Goal: Transaction & Acquisition: Subscribe to service/newsletter

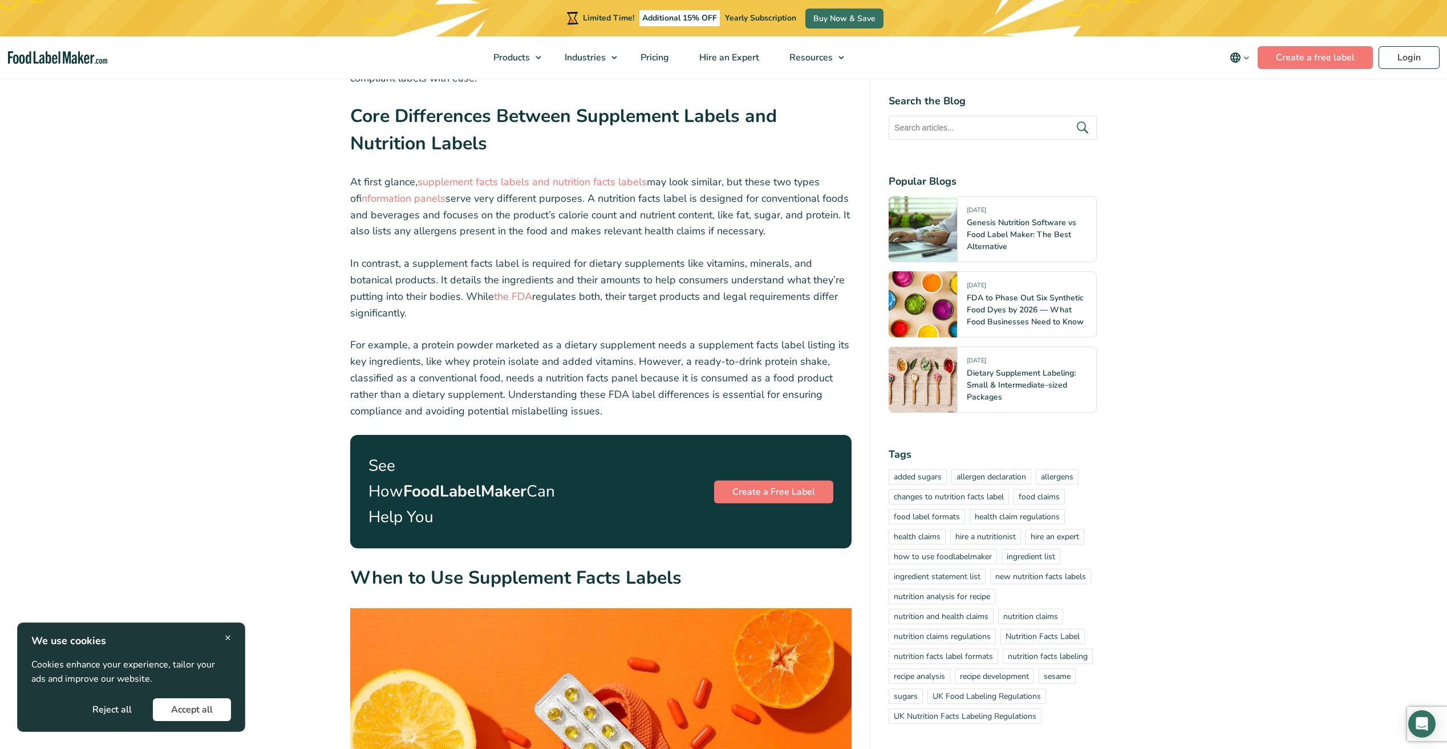
scroll to position [1497, 0]
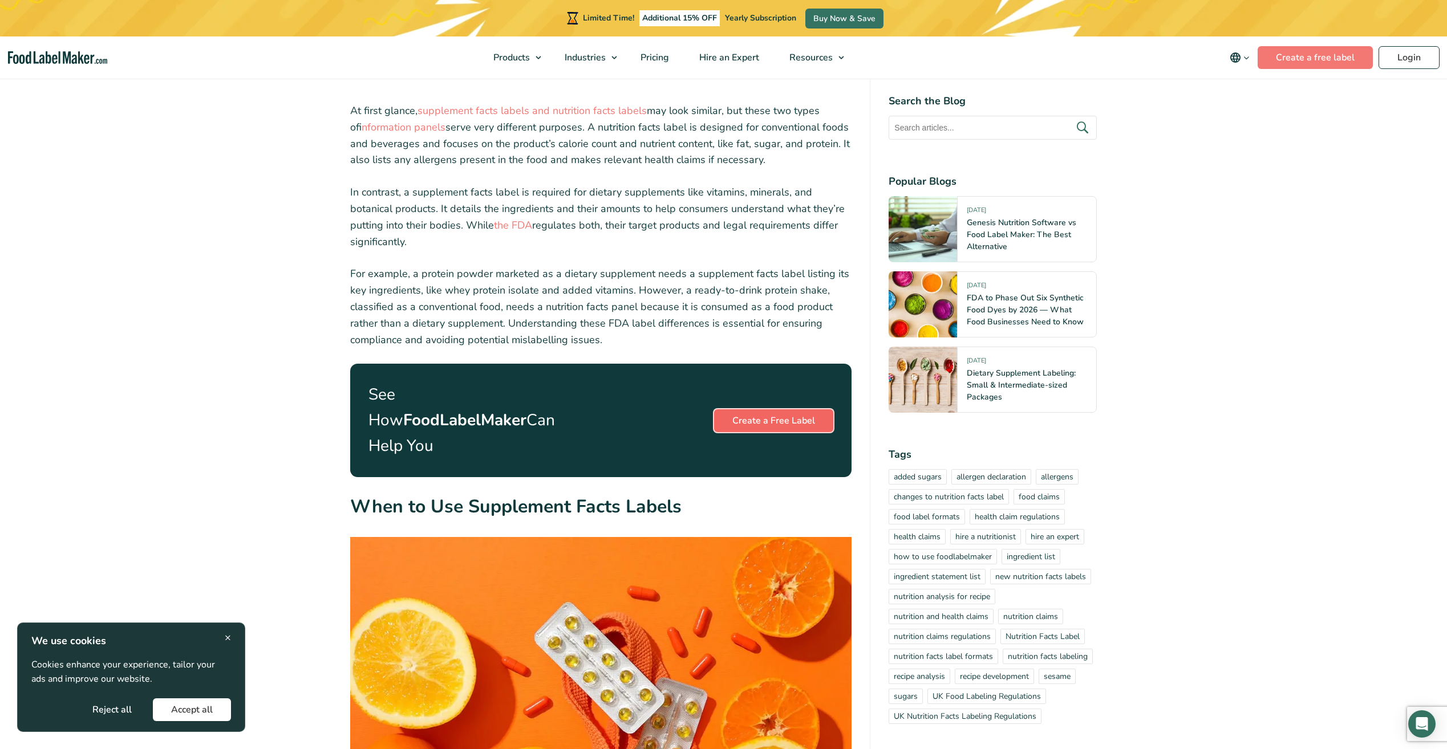
click at [761, 410] on link "Create a Free Label" at bounding box center [773, 421] width 119 height 23
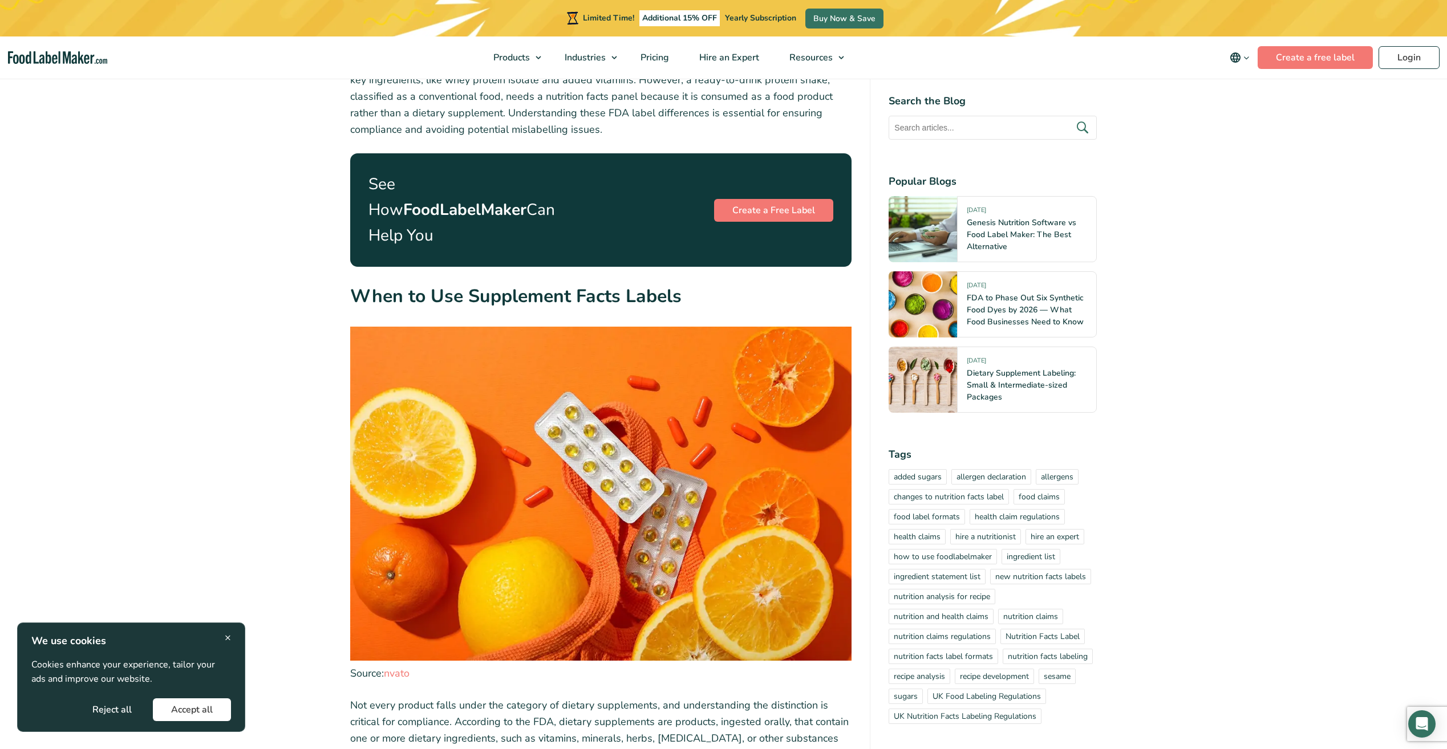
scroll to position [1604, 0]
